Goal: Task Accomplishment & Management: Manage account settings

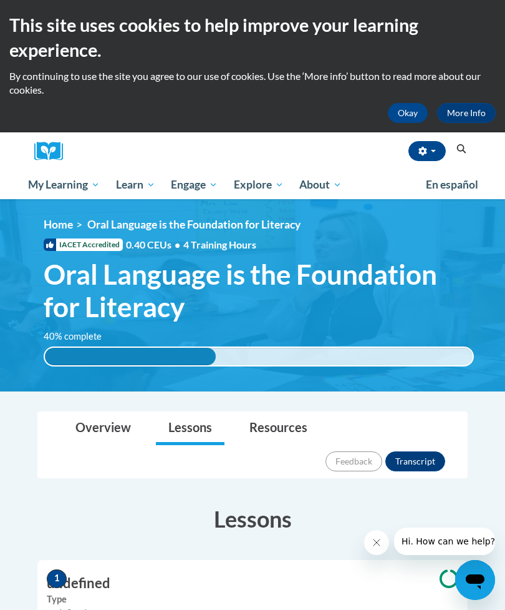
click at [66, 200] on img at bounding box center [252, 295] width 505 height 193
click at [0, 0] on span "My Course Progress" at bounding box center [0, 0] width 0 height 0
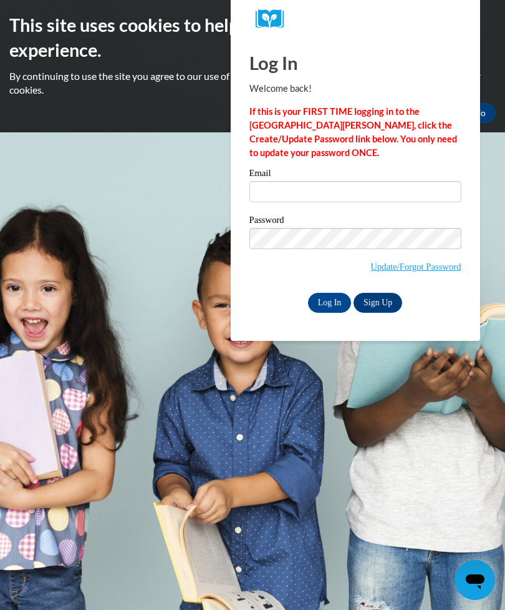
click at [394, 180] on label "Email" at bounding box center [356, 174] width 212 height 12
click at [394, 181] on input "Email" at bounding box center [356, 191] width 212 height 21
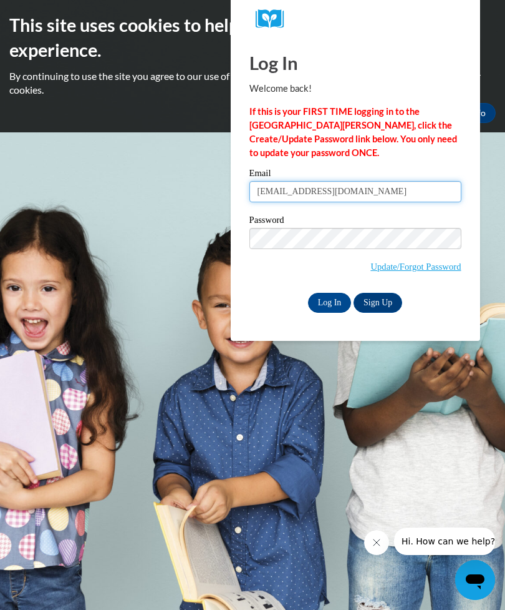
type input "simondsbecca93@icloud.com"
click at [336, 305] on input "Log In" at bounding box center [330, 303] width 44 height 20
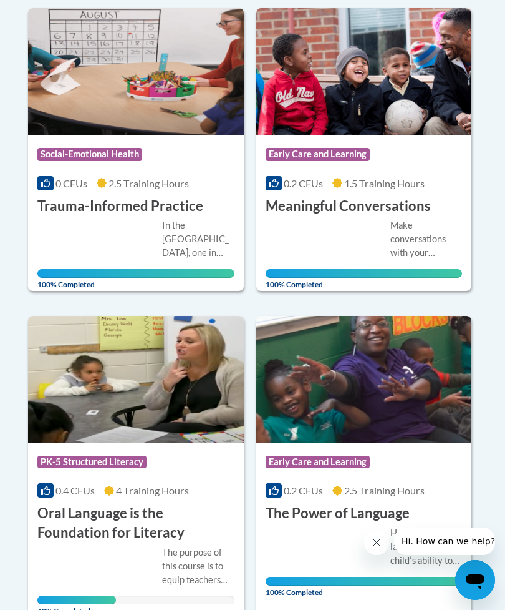
scroll to position [348, 0]
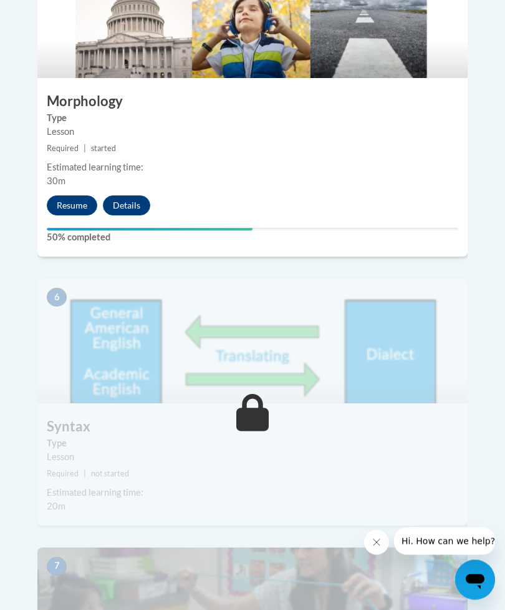
scroll to position [1889, 0]
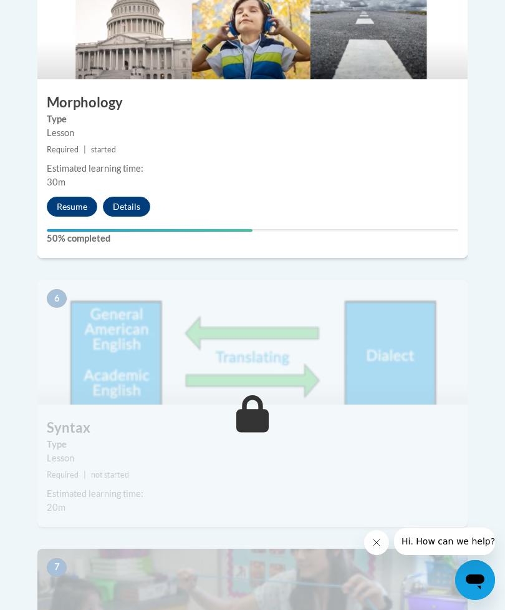
click at [71, 197] on button "Resume" at bounding box center [72, 207] width 51 height 20
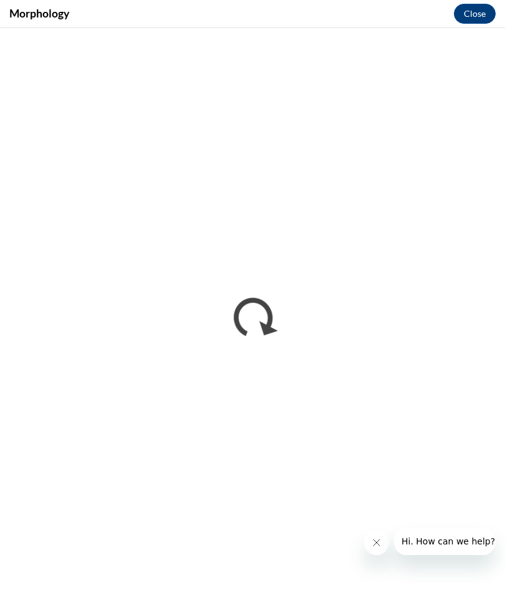
scroll to position [0, 0]
